Goal: Task Accomplishment & Management: Use online tool/utility

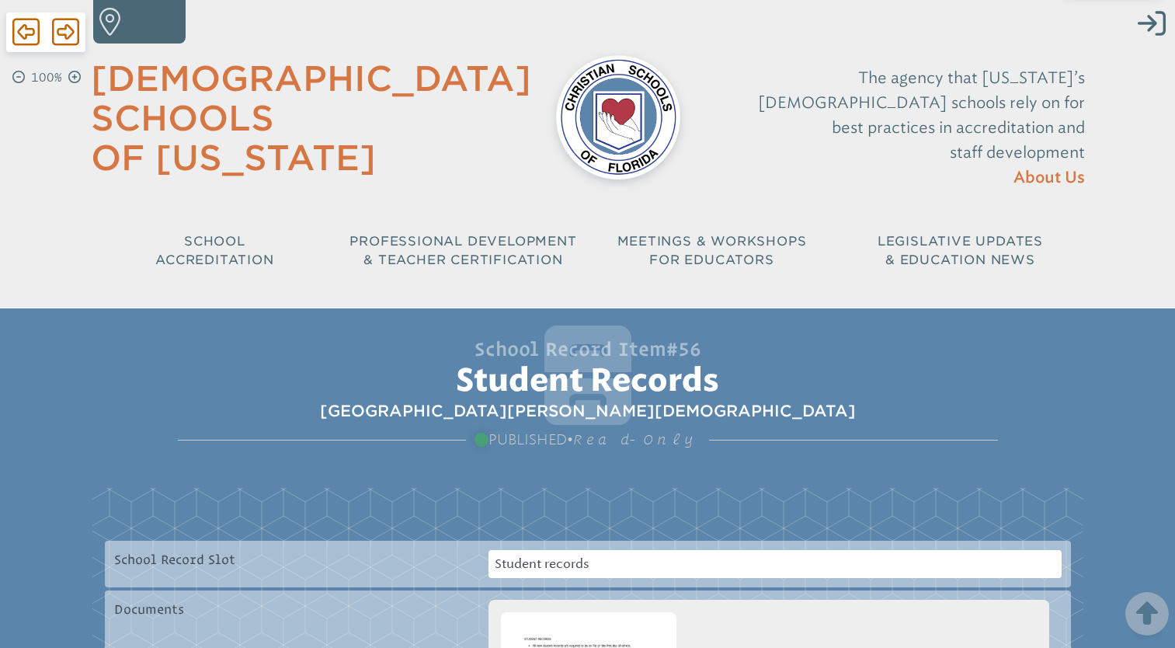
scroll to position [435, 0]
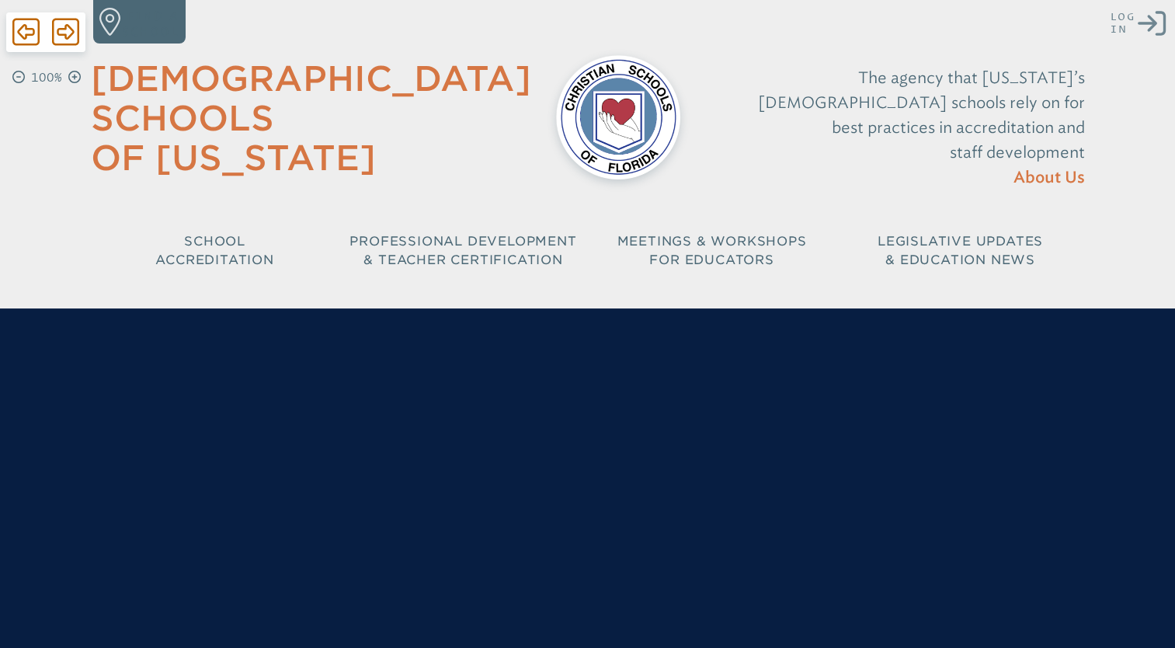
click at [1153, 30] on icon "Log in or Create Account" at bounding box center [1152, 23] width 28 height 28
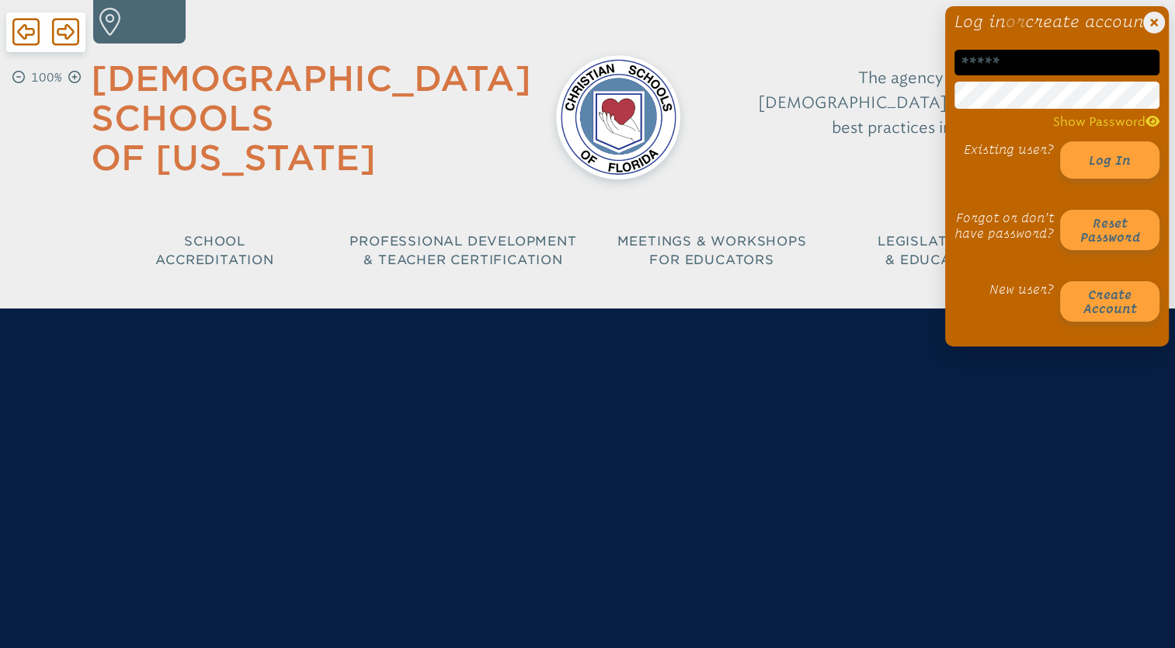
click at [1075, 75] on input "email" at bounding box center [1056, 63] width 205 height 26
type input "**********"
click at [987, 52] on div "**********" at bounding box center [1057, 176] width 224 height 340
click at [1097, 179] on button "Log in" at bounding box center [1109, 159] width 99 height 37
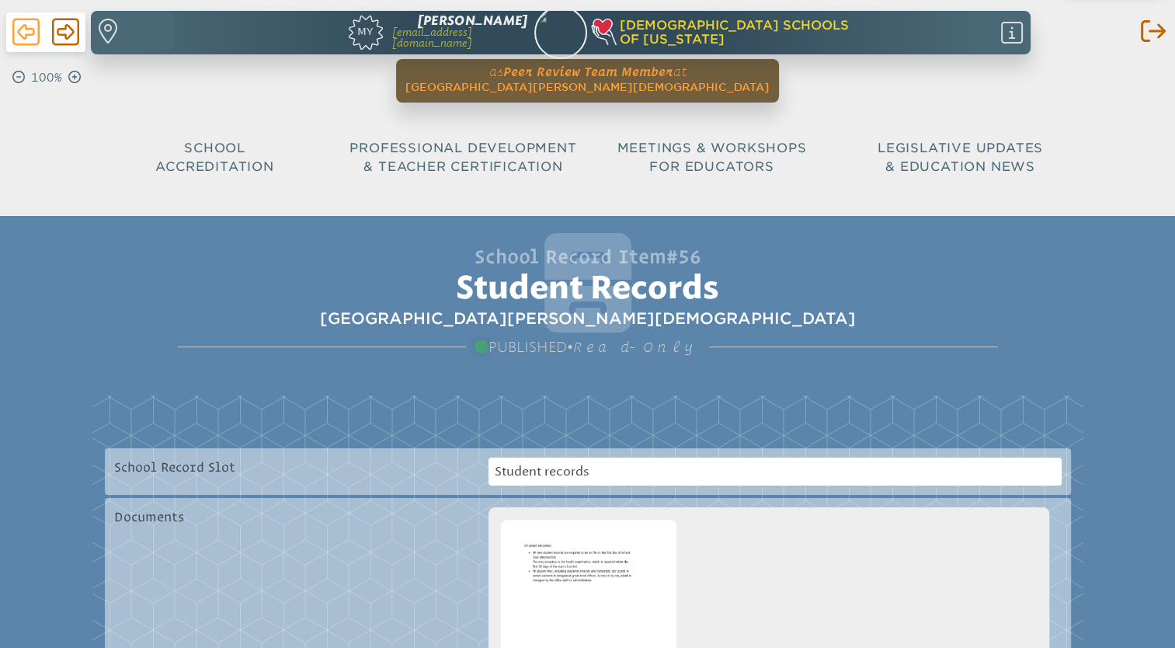
click at [25, 30] on icon at bounding box center [25, 31] width 27 height 31
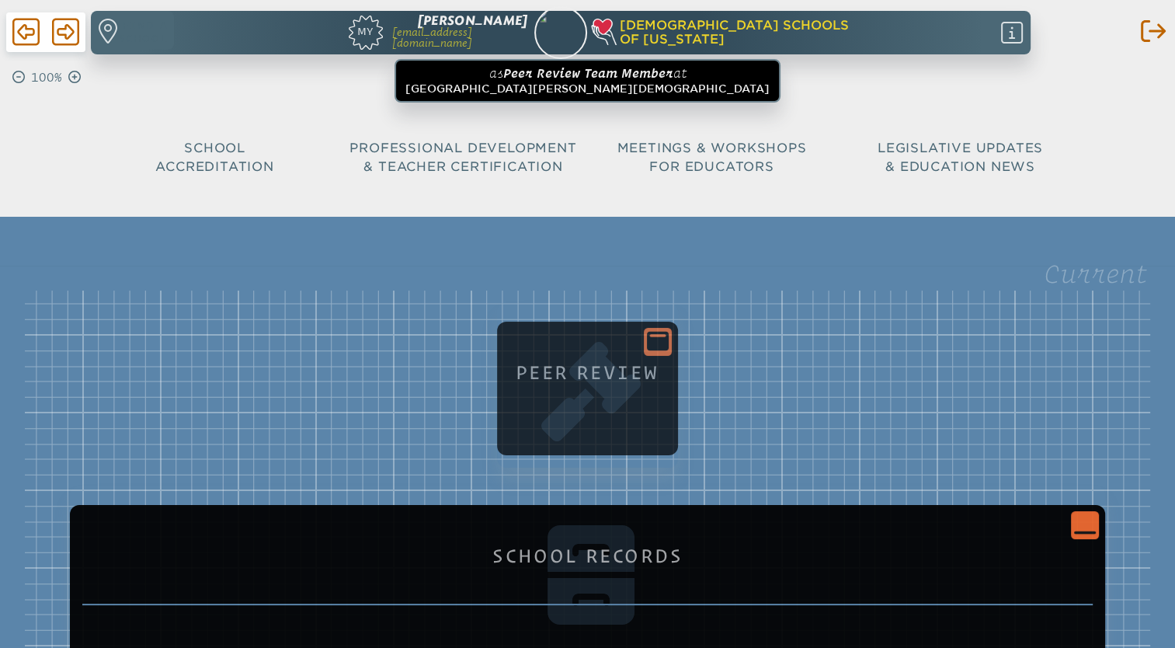
click at [653, 332] on icon at bounding box center [658, 341] width 22 height 19
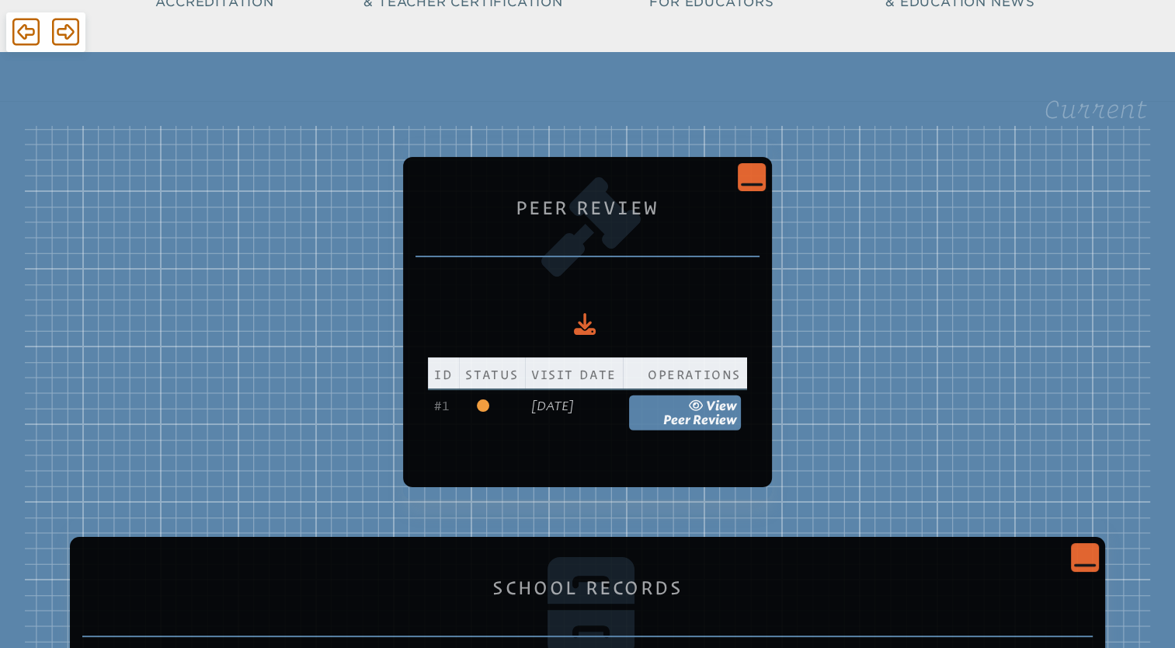
scroll to position [171, 0]
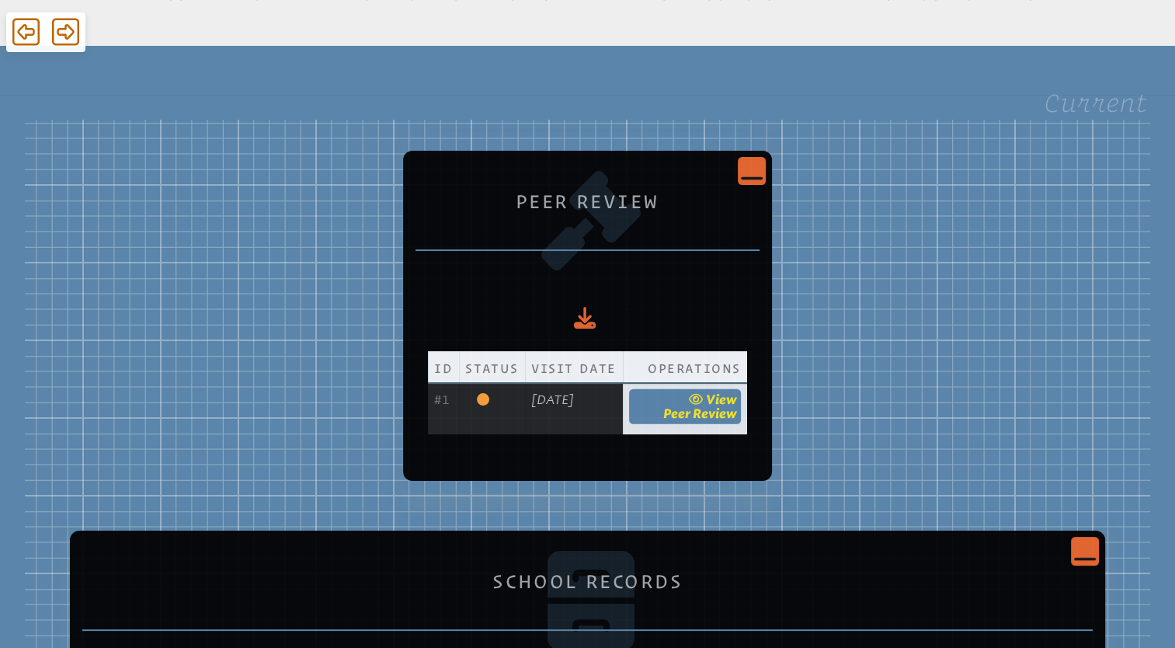
click at [718, 410] on span "Peer Review" at bounding box center [700, 412] width 74 height 15
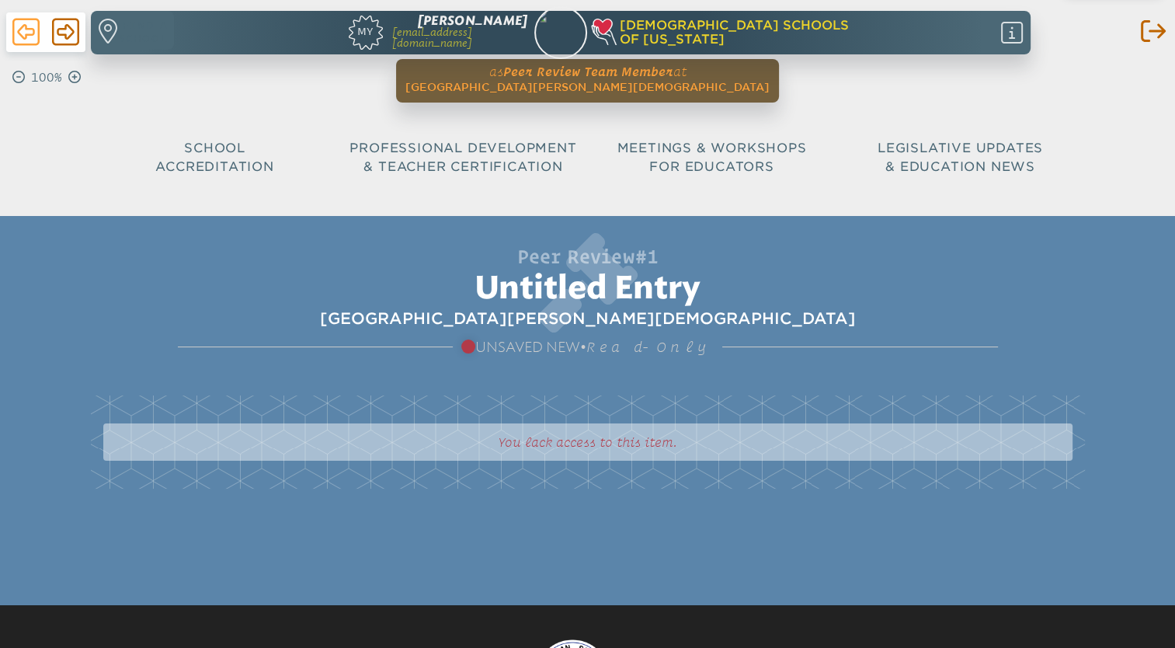
click at [16, 34] on icon at bounding box center [25, 31] width 27 height 31
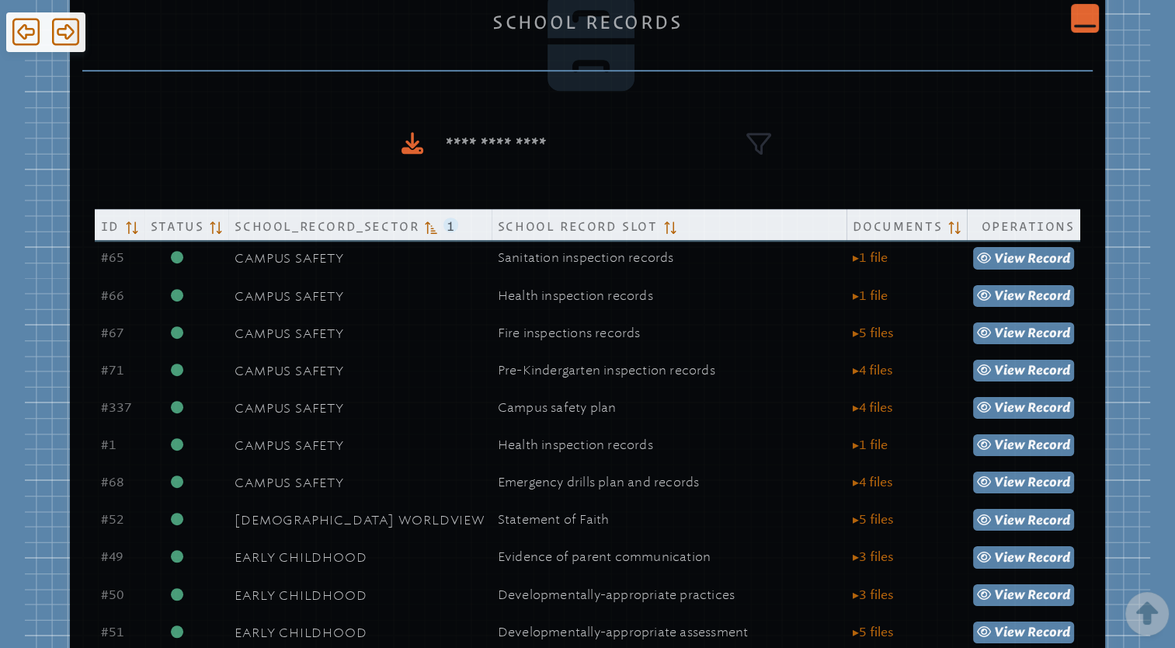
scroll to position [725, 0]
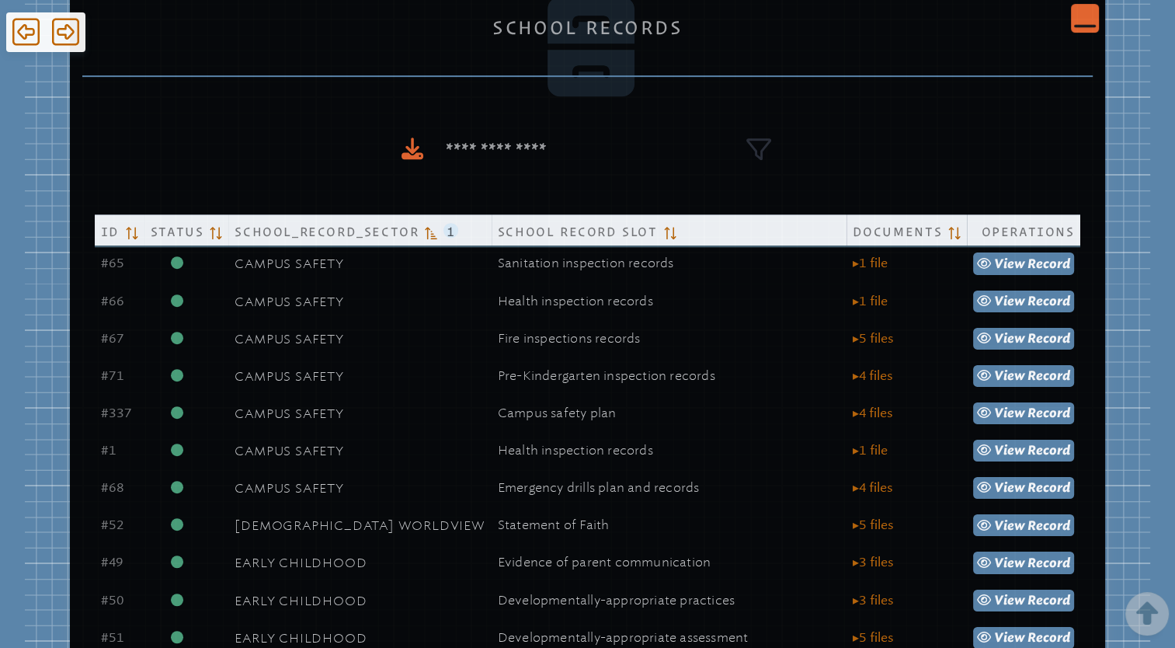
click at [1074, 23] on icon "Close Console" at bounding box center [1085, 18] width 22 height 22
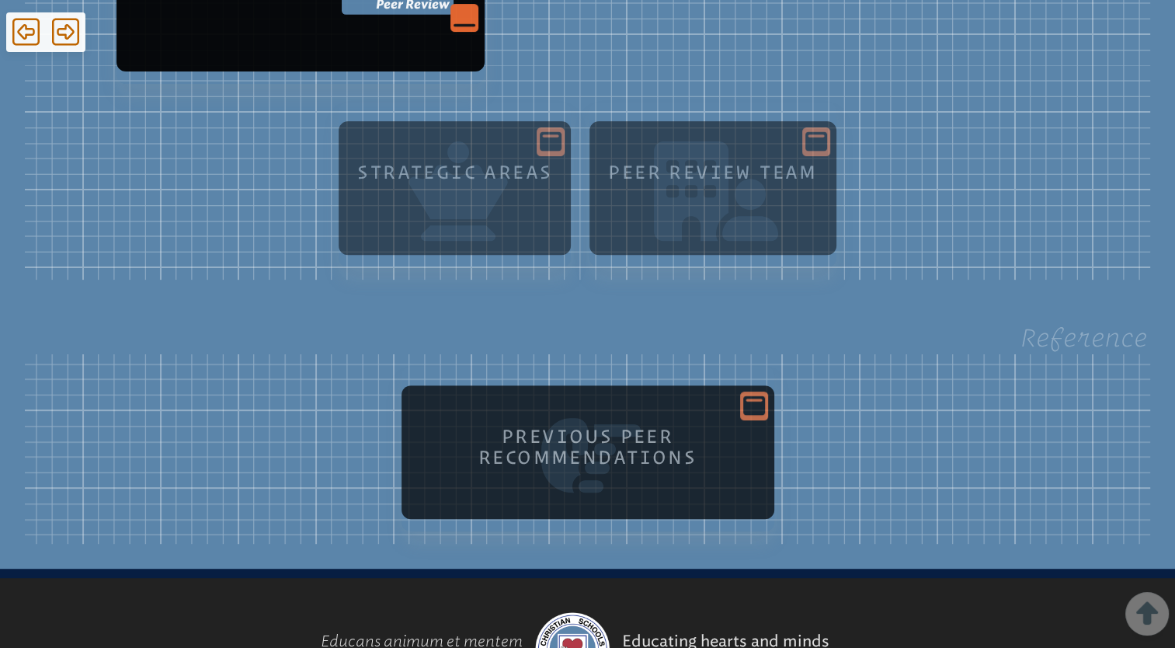
scroll to position [625, 0]
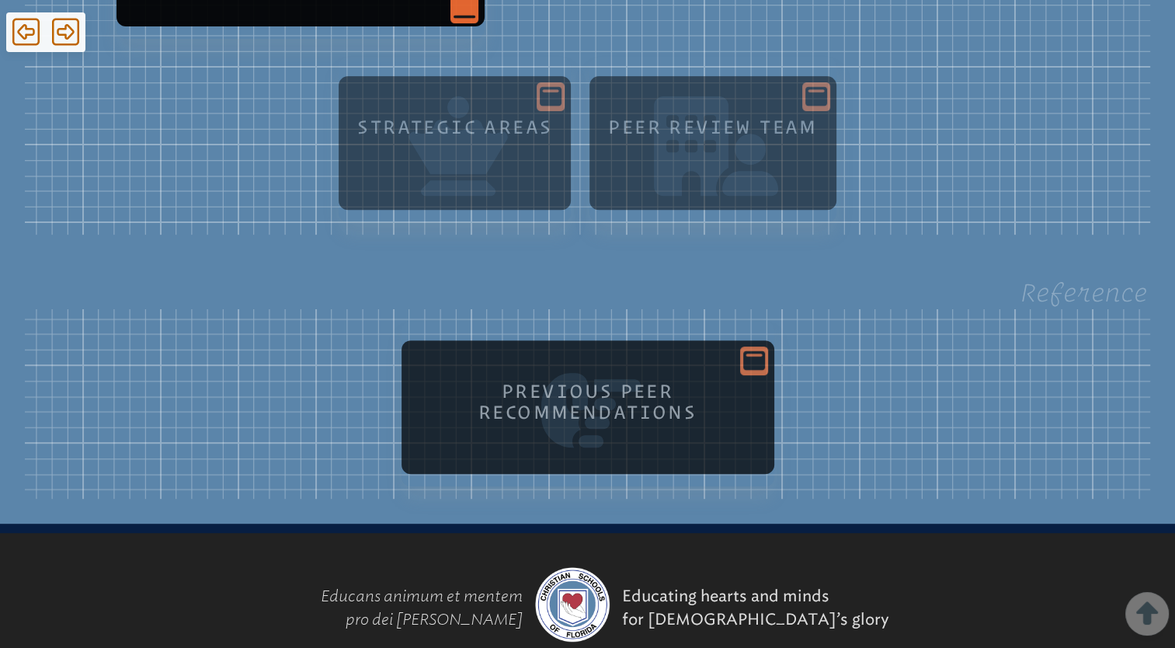
click at [746, 351] on icon at bounding box center [754, 360] width 22 height 19
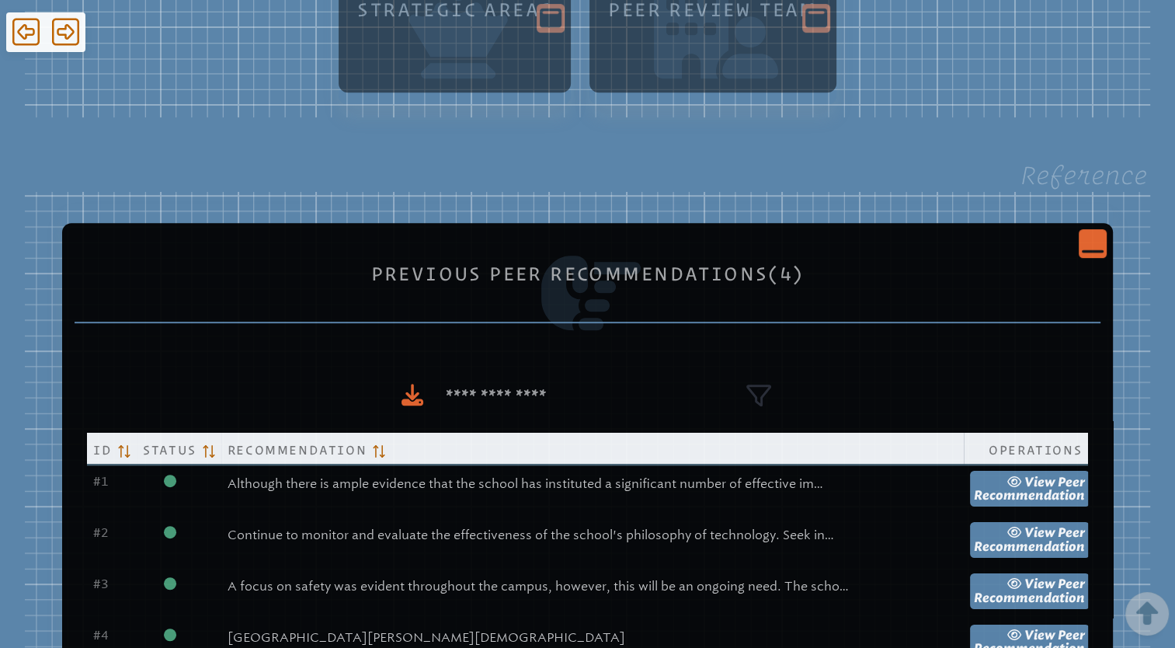
scroll to position [736, 0]
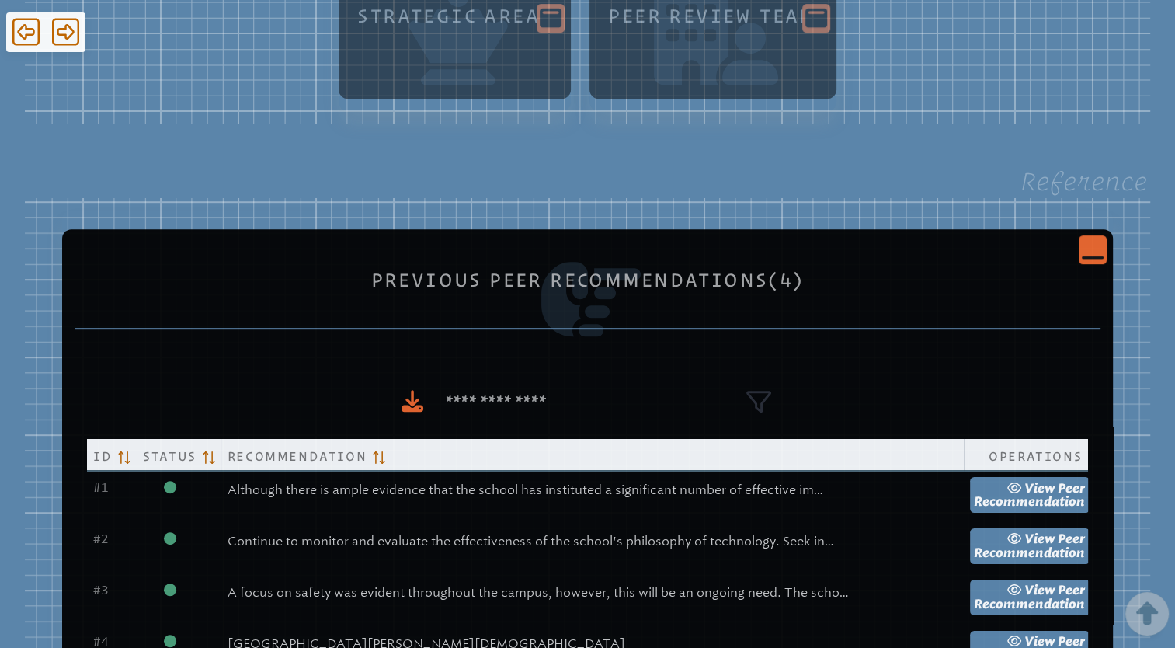
click at [1082, 250] on icon "Close Console" at bounding box center [1093, 249] width 22 height 22
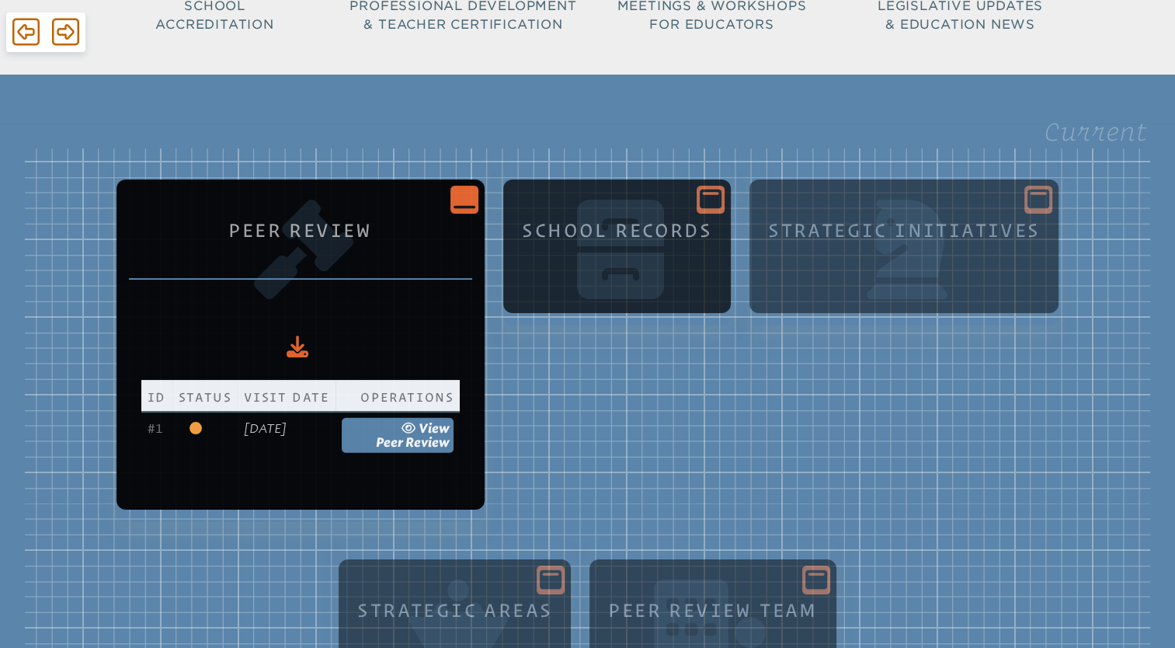
scroll to position [317, 0]
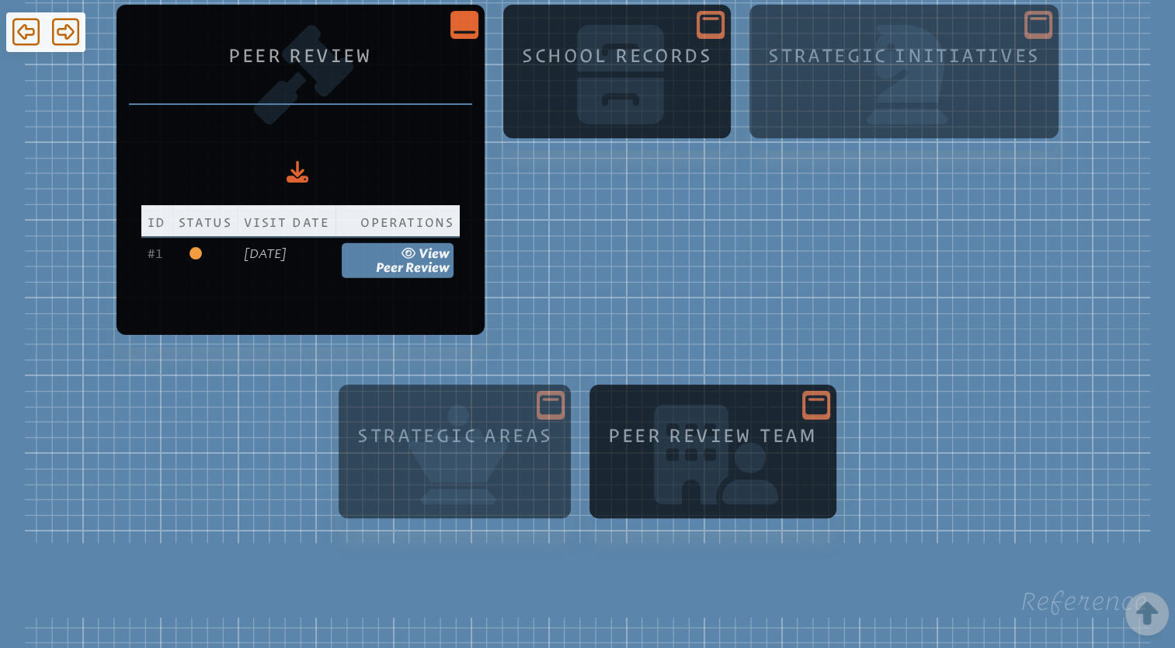
click at [816, 402] on icon at bounding box center [816, 404] width 22 height 19
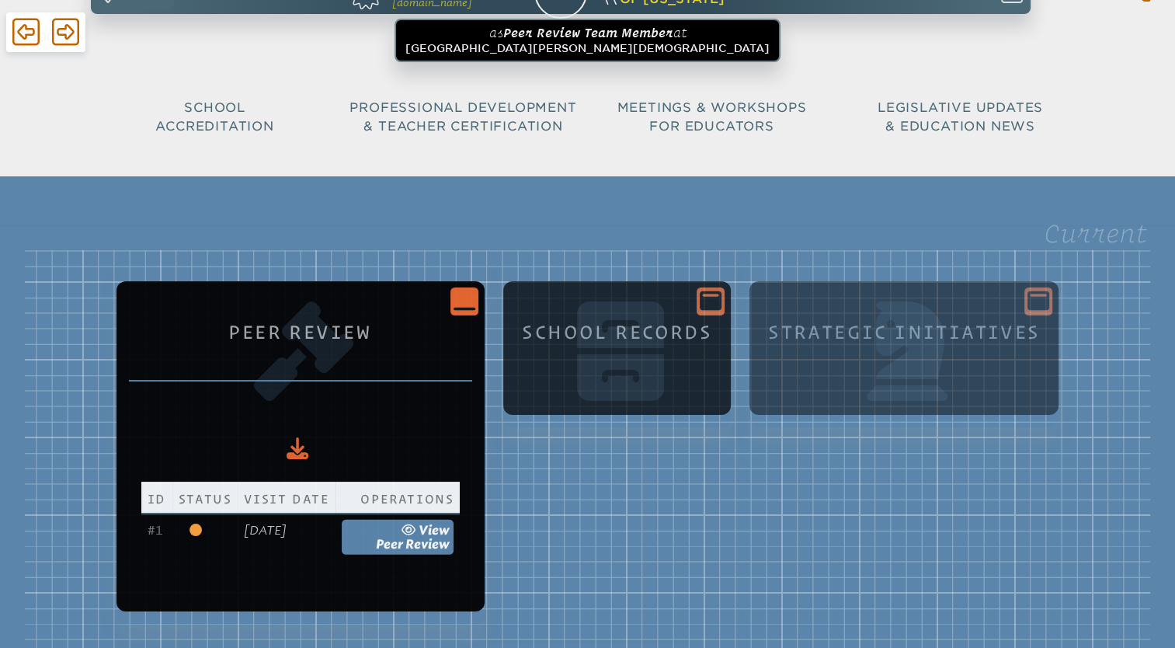
scroll to position [37, 0]
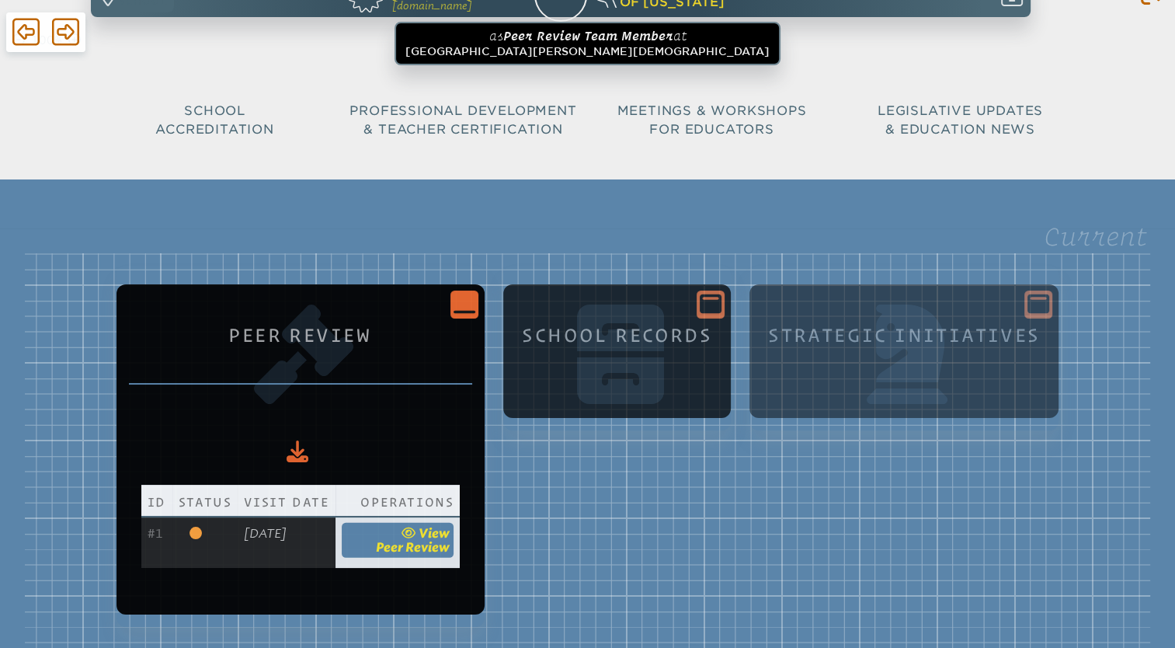
click at [423, 551] on span "Peer Review" at bounding box center [413, 546] width 74 height 15
